Goal: Task Accomplishment & Management: Use online tool/utility

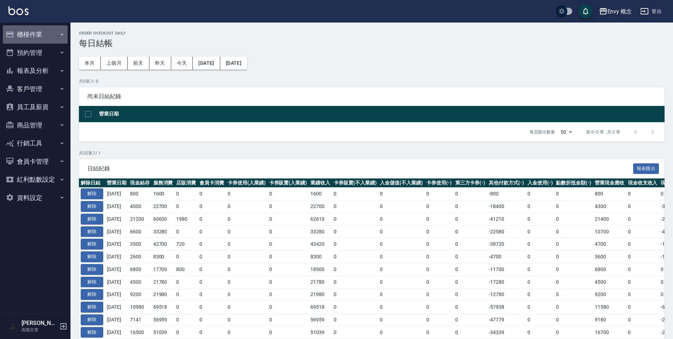
click at [50, 35] on button "櫃檯作業" at bounding box center [35, 34] width 65 height 18
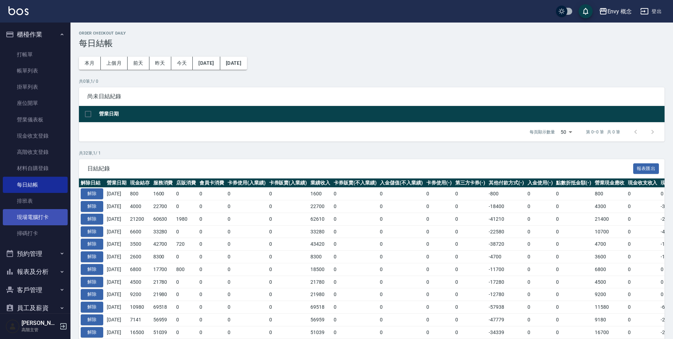
click at [39, 217] on link "現場電腦打卡" at bounding box center [35, 217] width 65 height 16
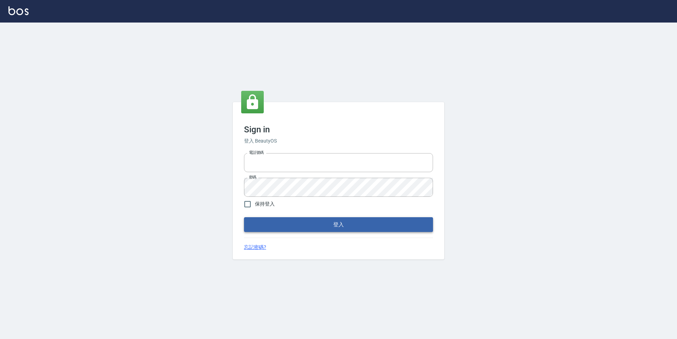
type input "25153595"
click at [335, 221] on button "登入" at bounding box center [338, 225] width 189 height 15
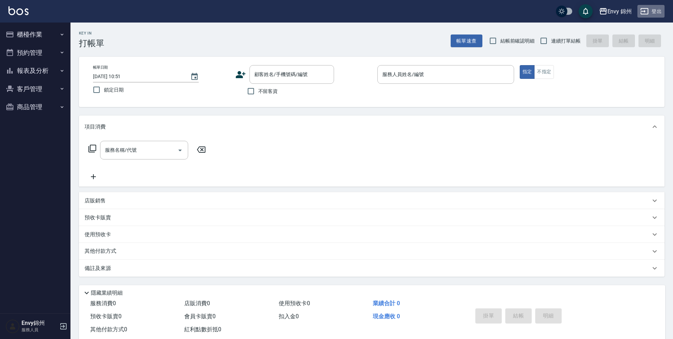
click at [654, 7] on button "登出" at bounding box center [651, 11] width 27 height 13
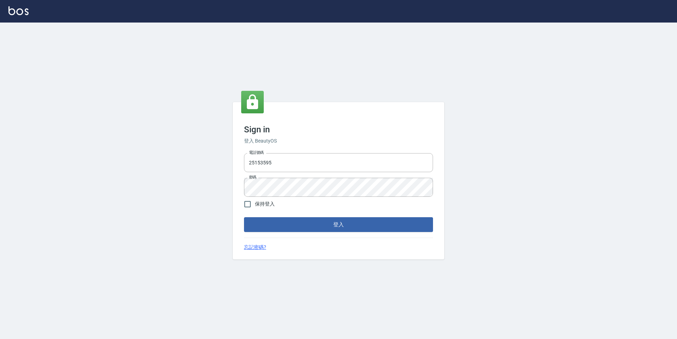
click at [307, 164] on input "25153595" at bounding box center [338, 162] width 189 height 19
type input "2"
type input "0930889212"
drag, startPoint x: 249, startPoint y: 205, endPoint x: 255, endPoint y: 207, distance: 6.0
click at [249, 205] on input "保持登入" at bounding box center [247, 204] width 15 height 15
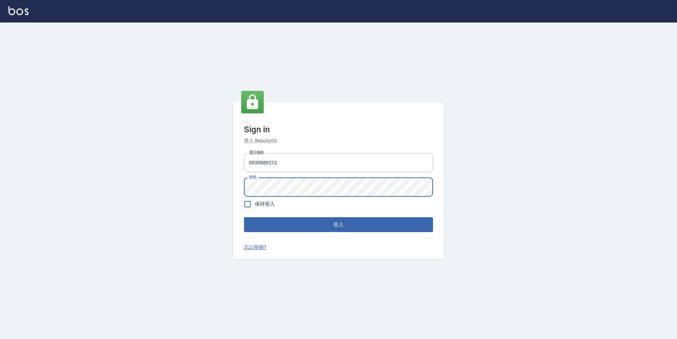
checkbox input "true"
click at [307, 229] on button "登入" at bounding box center [338, 225] width 189 height 15
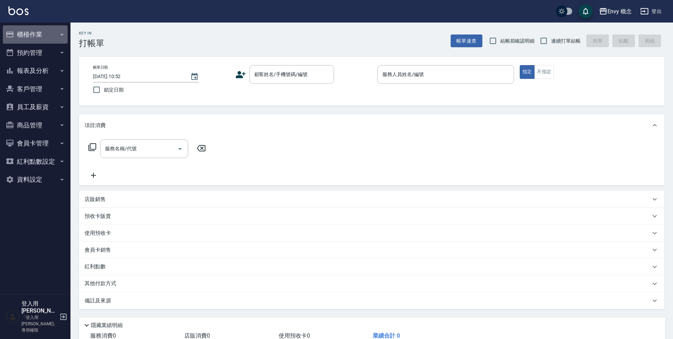
click at [31, 32] on button "櫃檯作業" at bounding box center [35, 34] width 65 height 18
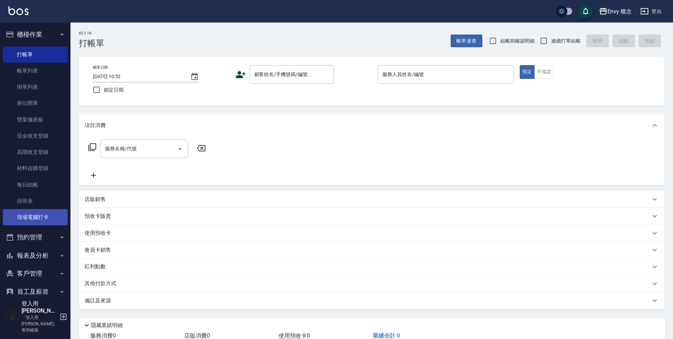
click at [45, 216] on link "現場電腦打卡" at bounding box center [35, 217] width 65 height 16
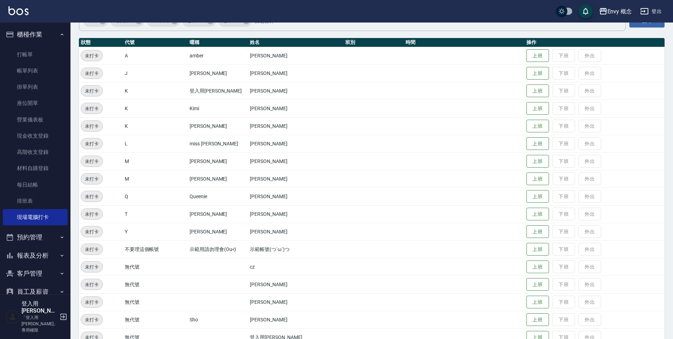
scroll to position [100, 0]
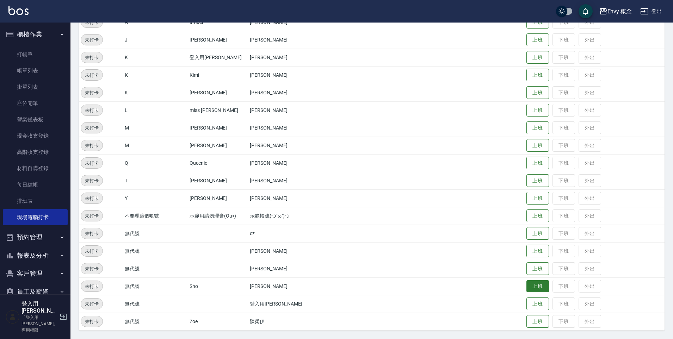
click at [535, 286] on button "上班" at bounding box center [538, 287] width 23 height 12
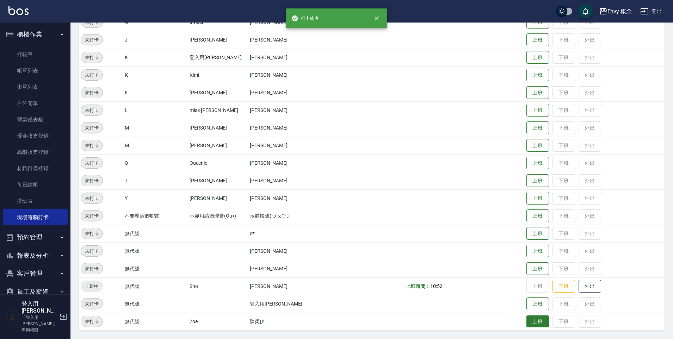
click at [529, 322] on button "上班" at bounding box center [538, 322] width 23 height 12
